Goal: Find specific page/section: Find specific page/section

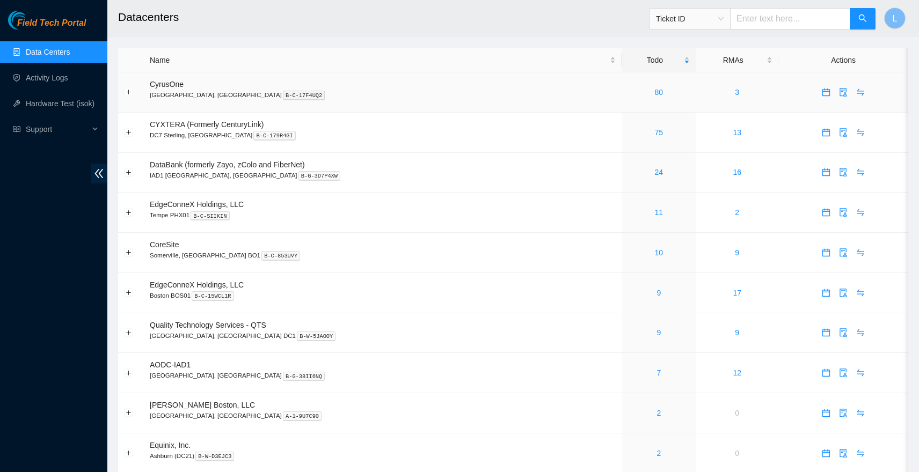
click at [622, 86] on td "80" at bounding box center [659, 92] width 74 height 40
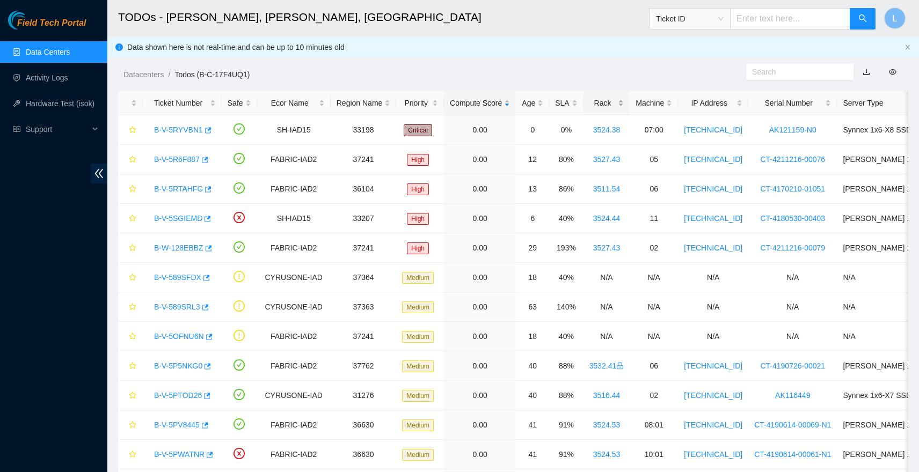
scroll to position [1, 0]
click at [195, 128] on link "B-V-5RYVBN1" at bounding box center [178, 129] width 49 height 9
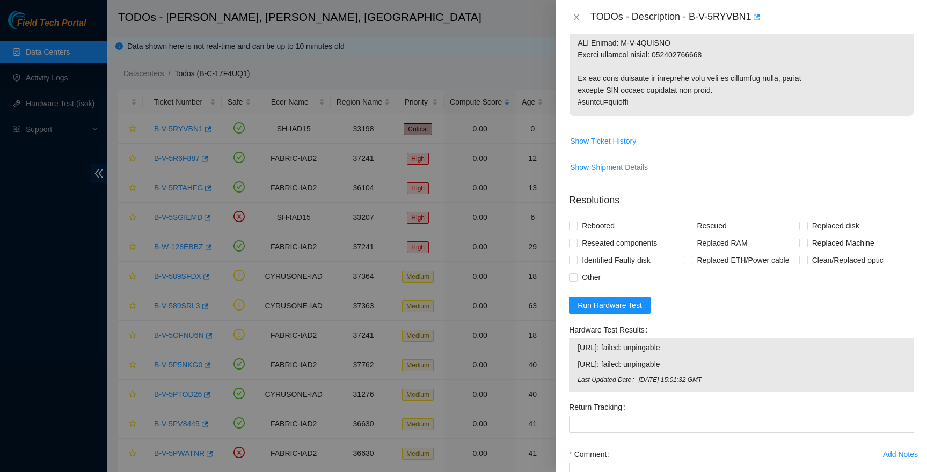
scroll to position [826, 0]
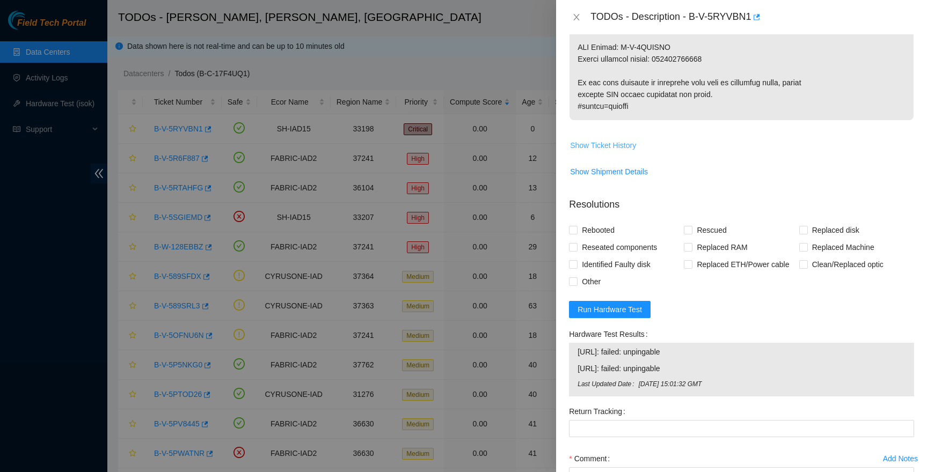
click at [624, 151] on span "Show Ticket History" at bounding box center [603, 146] width 66 height 12
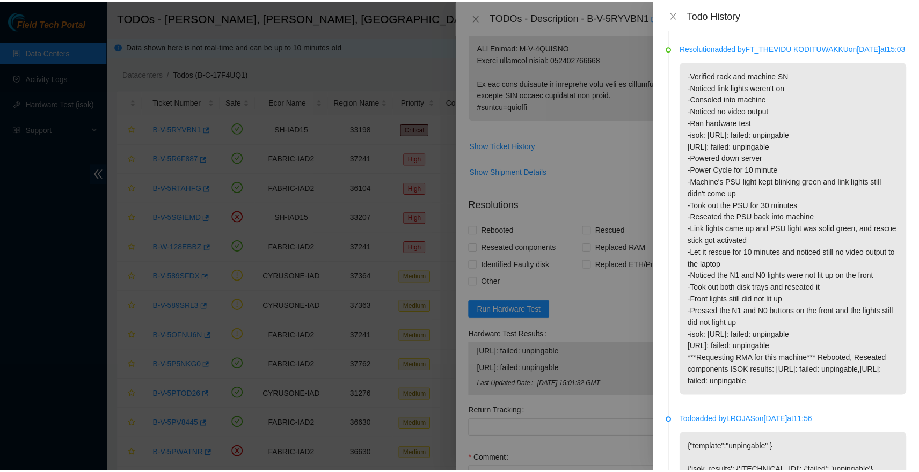
scroll to position [1481, 0]
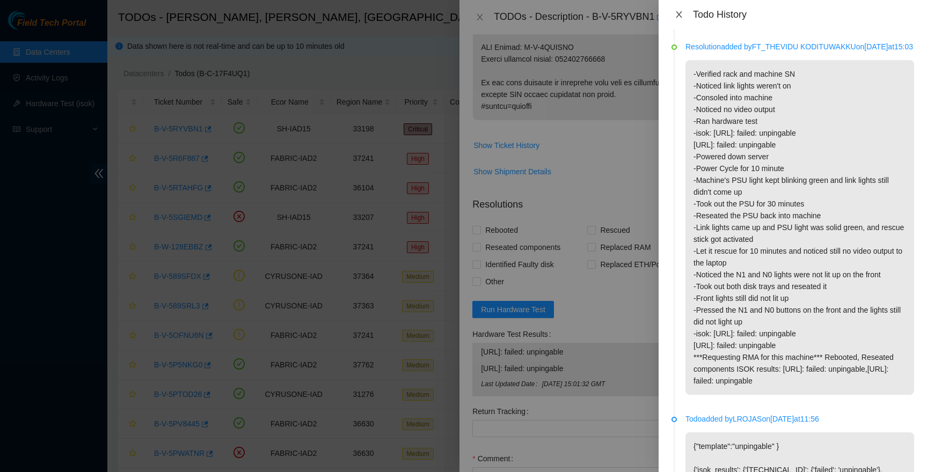
click at [676, 15] on icon "close" at bounding box center [679, 14] width 9 height 9
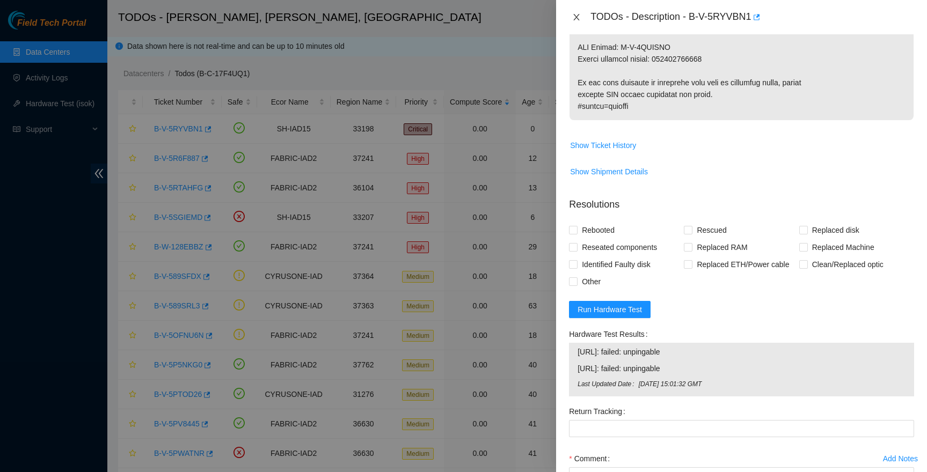
click at [580, 15] on icon "close" at bounding box center [576, 17] width 9 height 9
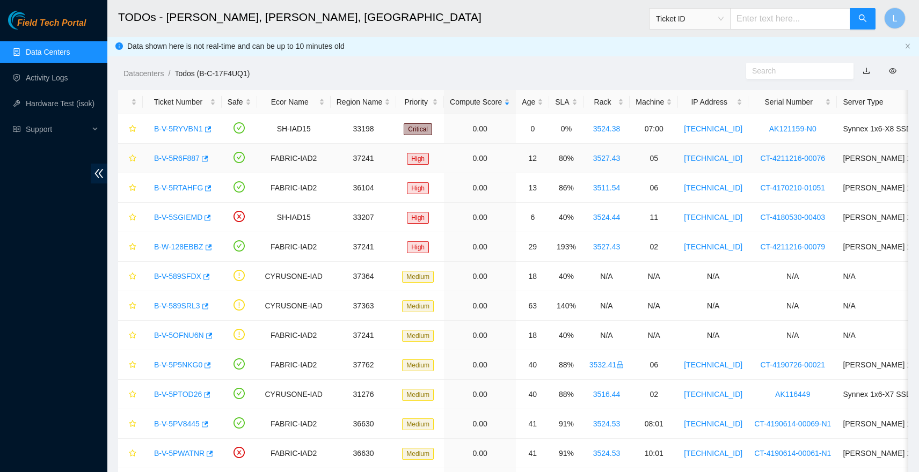
scroll to position [248, 0]
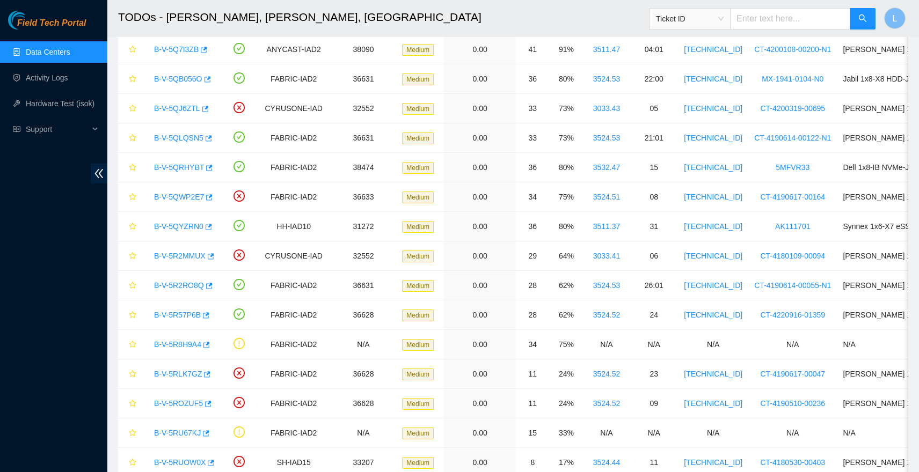
click at [39, 48] on link "Data Centers" at bounding box center [48, 52] width 44 height 9
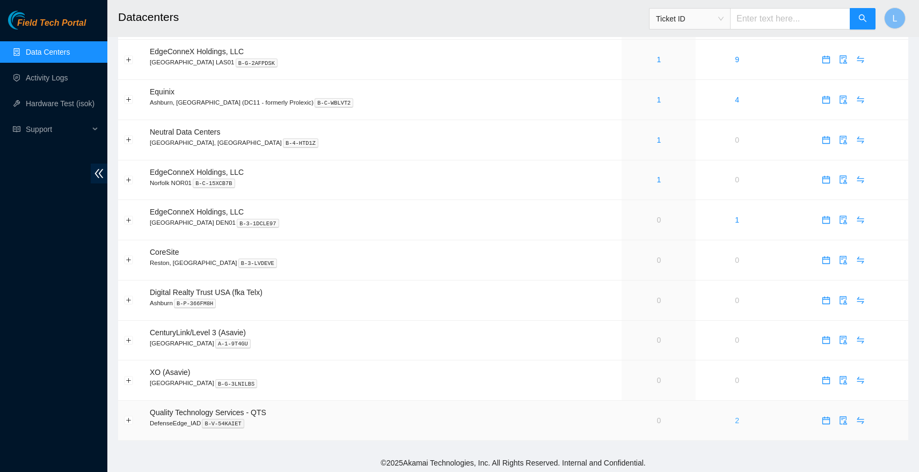
click at [735, 418] on link "2" at bounding box center [737, 421] width 4 height 9
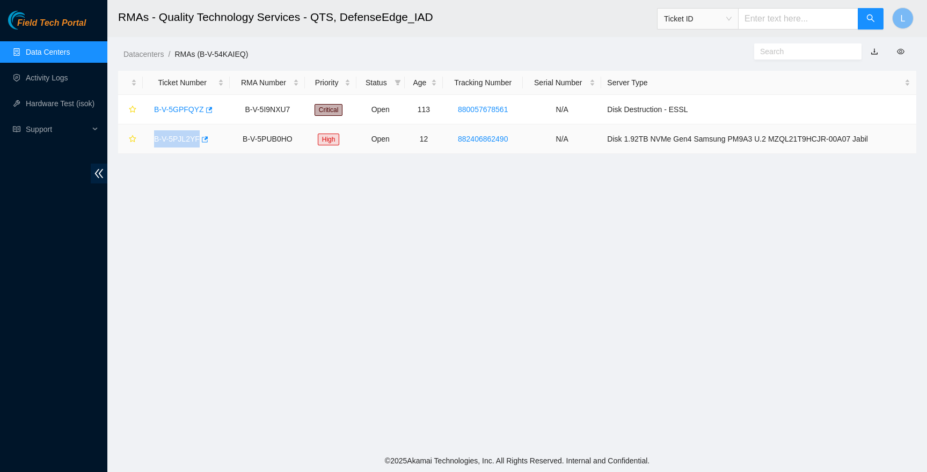
drag, startPoint x: 148, startPoint y: 139, endPoint x: 200, endPoint y: 137, distance: 52.6
click at [200, 137] on td "B-V-5PJL2YF" at bounding box center [186, 140] width 87 height 30
copy link "B-V-5PJL2YF"
